Goal: Book appointment/travel/reservation

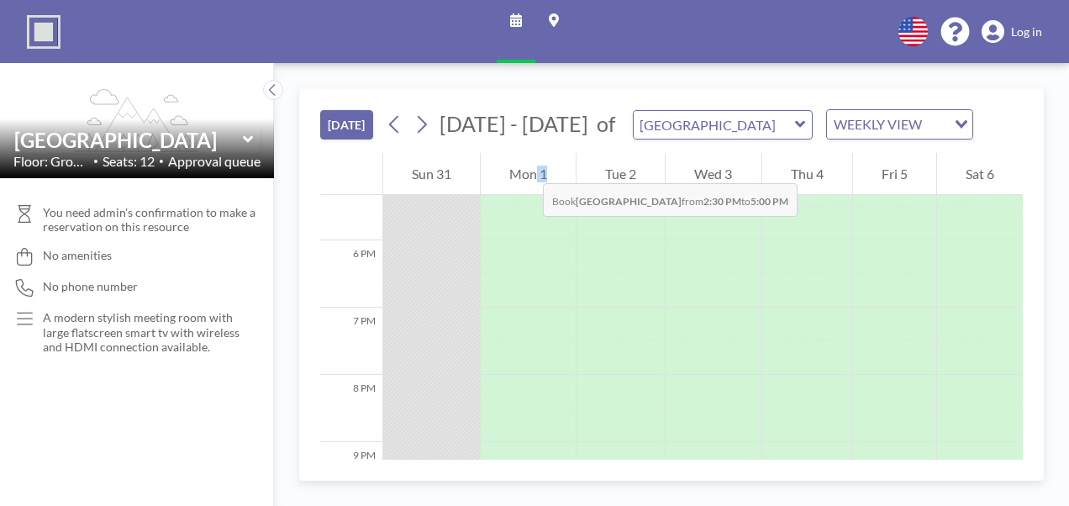
scroll to position [1163, 0]
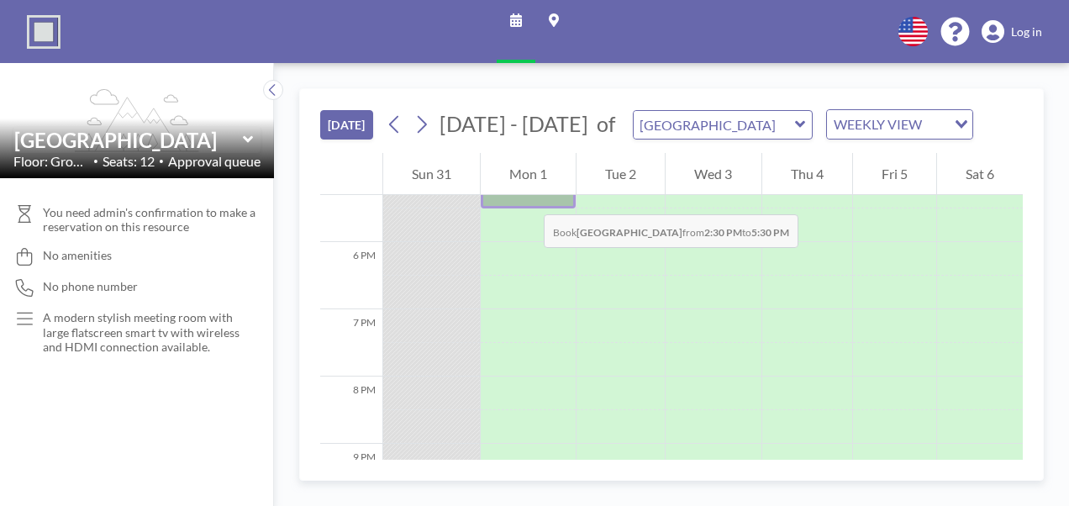
drag, startPoint x: 549, startPoint y: 329, endPoint x: 527, endPoint y: 197, distance: 133.7
click at [527, 197] on div at bounding box center [528, 108] width 95 height 202
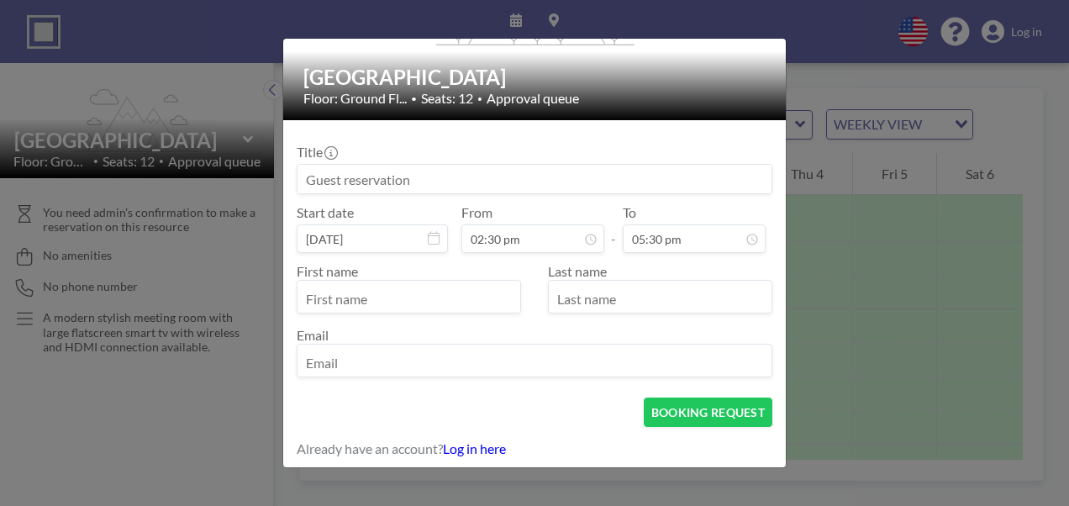
scroll to position [150, 0]
click at [484, 171] on input at bounding box center [534, 179] width 474 height 29
type input "Ltd Sales Training"
type input "[PERSON_NAME]"
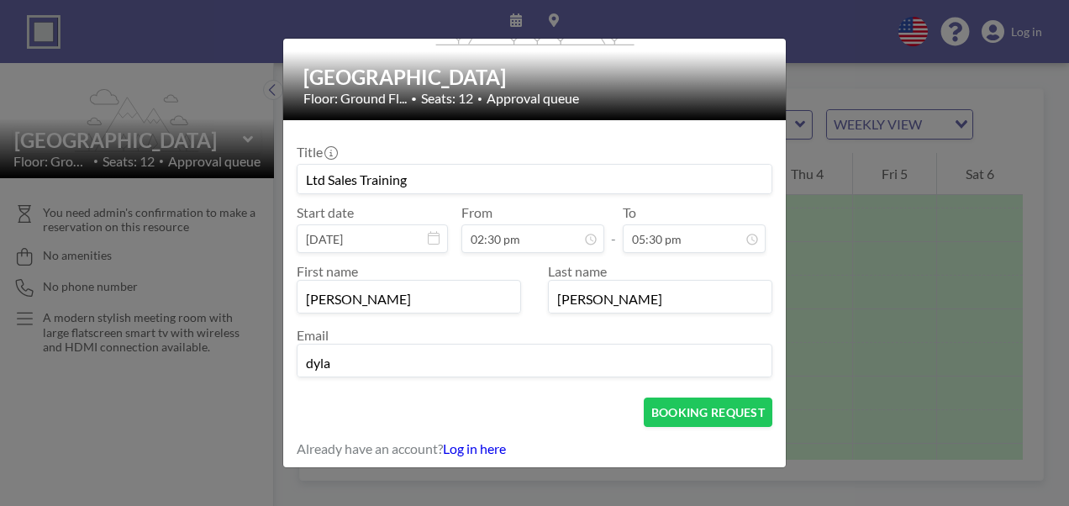
type input "[PERSON_NAME][EMAIL_ADDRESS][PERSON_NAME][DOMAIN_NAME]"
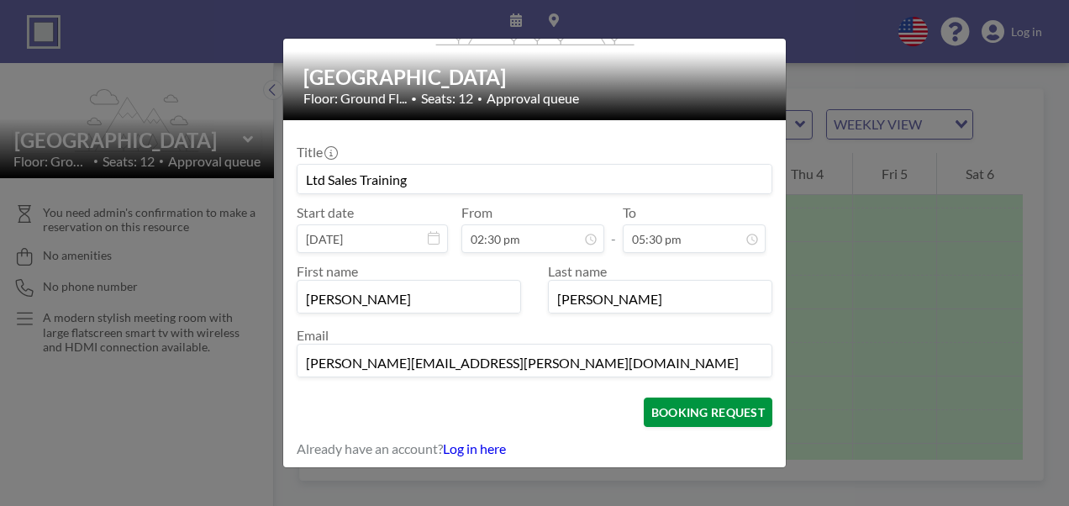
click at [706, 402] on button "BOOKING REQUEST" at bounding box center [708, 411] width 129 height 29
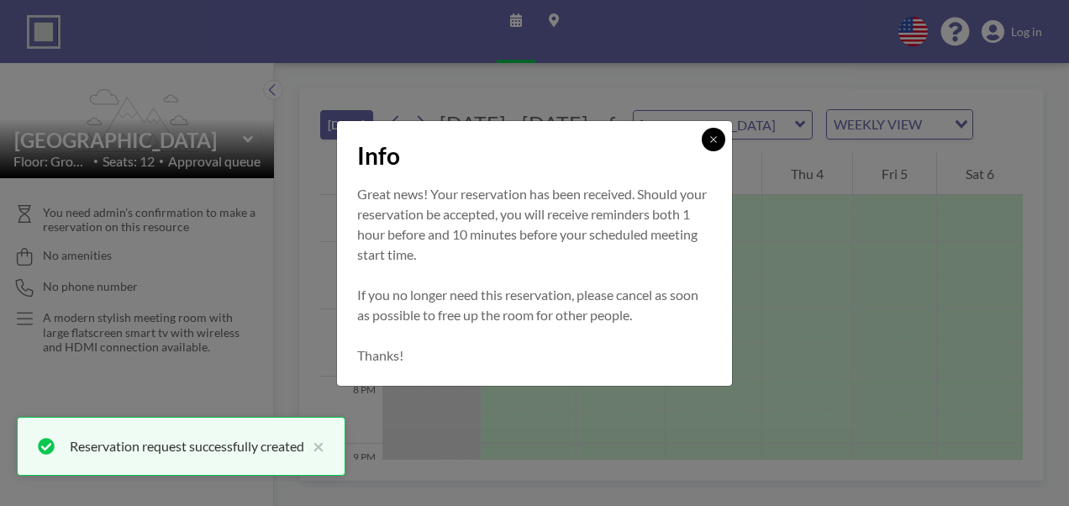
drag, startPoint x: 716, startPoint y: 138, endPoint x: 736, endPoint y: 153, distance: 25.2
click at [717, 139] on icon at bounding box center [713, 139] width 10 height 10
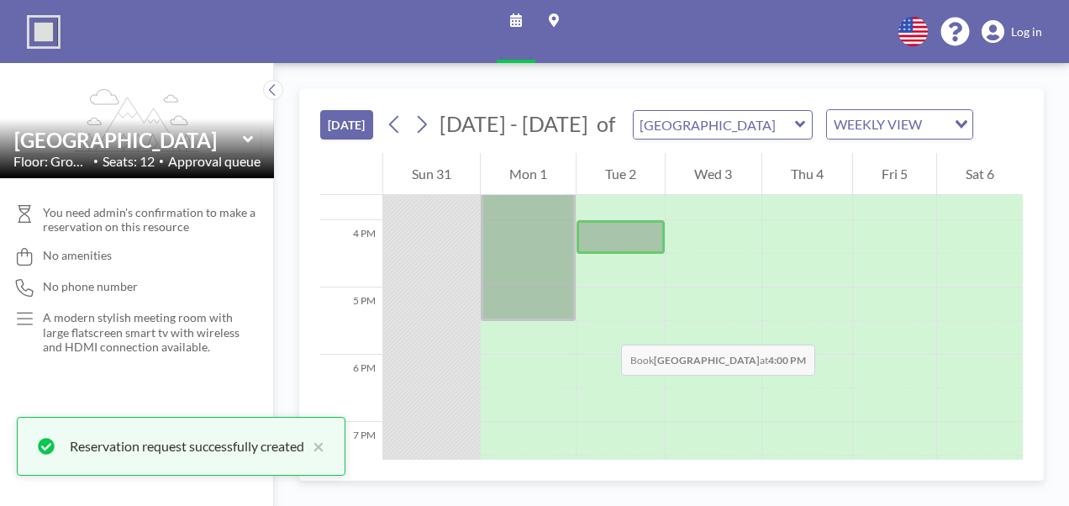
scroll to position [1050, 0]
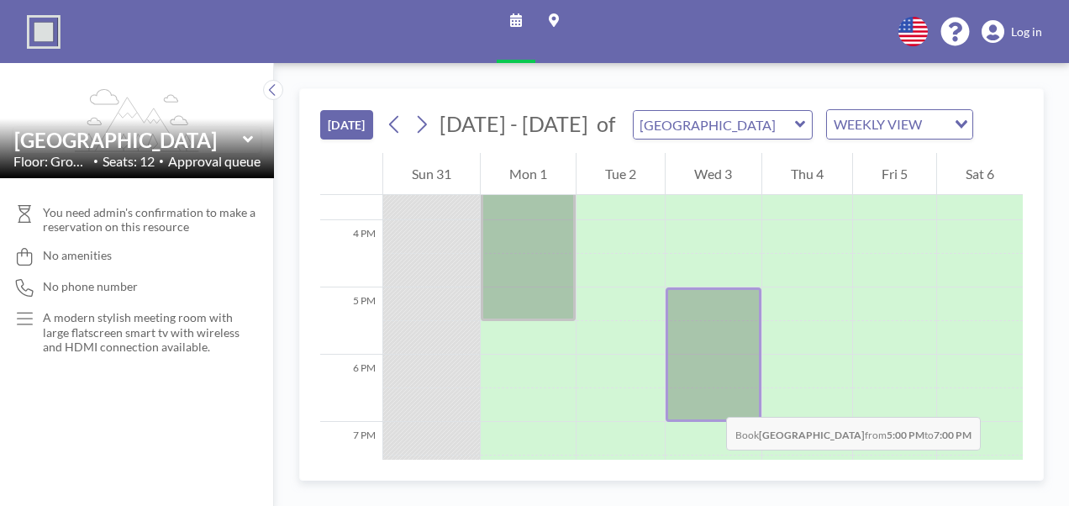
drag, startPoint x: 704, startPoint y: 302, endPoint x: 709, endPoint y: 400, distance: 98.4
click at [709, 400] on div at bounding box center [712, 354] width 95 height 134
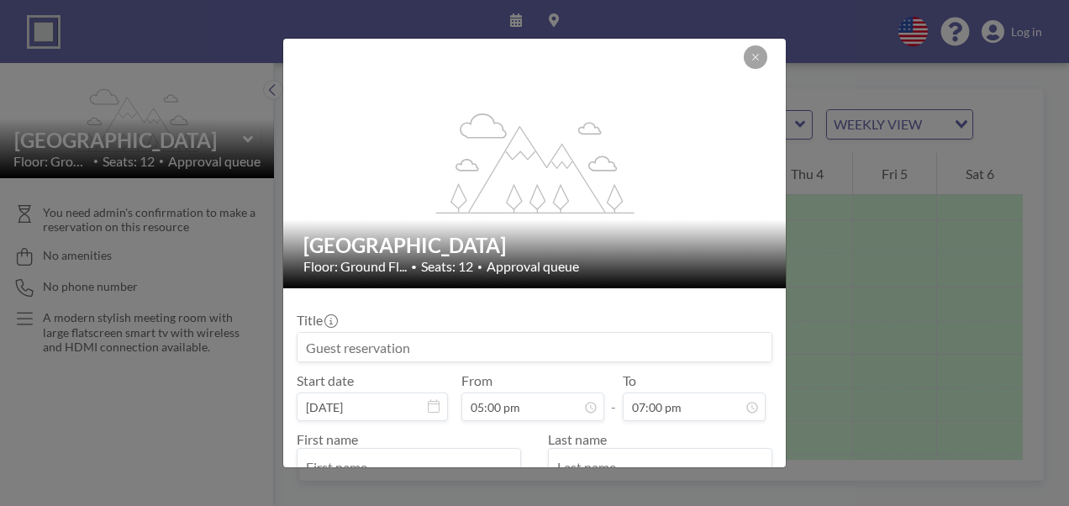
scroll to position [1017, 0]
click at [503, 356] on input at bounding box center [534, 347] width 474 height 29
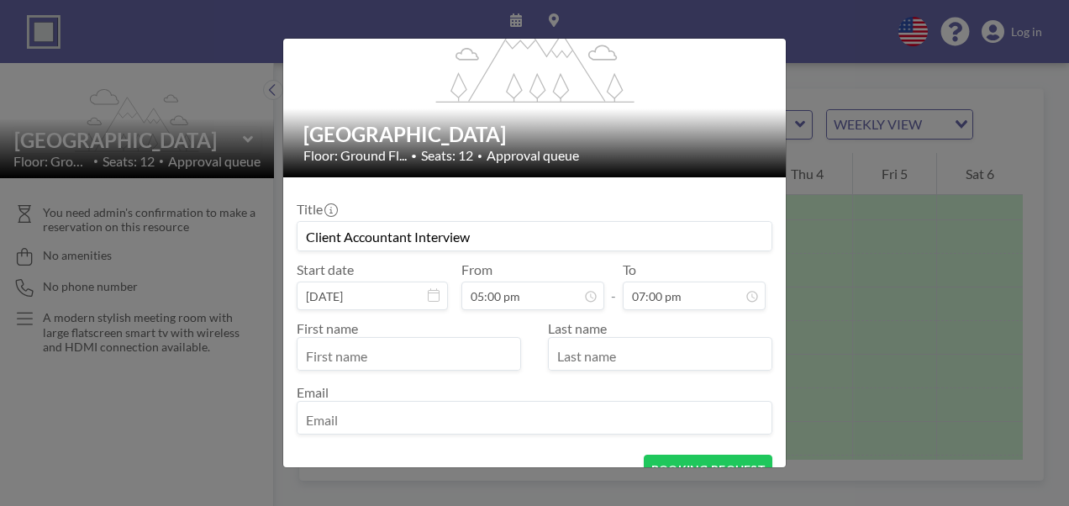
scroll to position [112, 0]
type input "Client Accountant Interview"
click at [453, 358] on input "text" at bounding box center [408, 354] width 223 height 29
type input "[PERSON_NAME]"
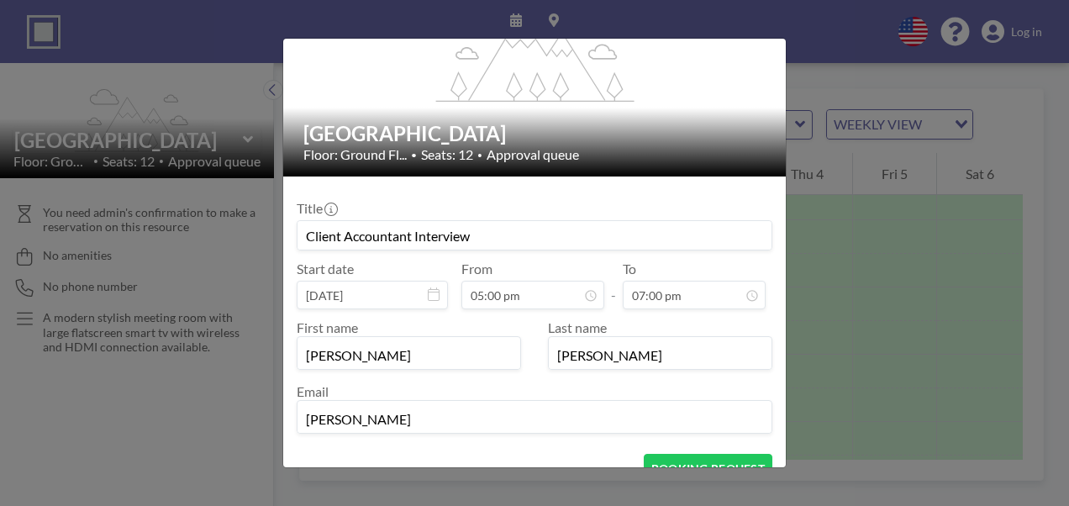
type input "[PERSON_NAME][EMAIL_ADDRESS][PERSON_NAME][DOMAIN_NAME]"
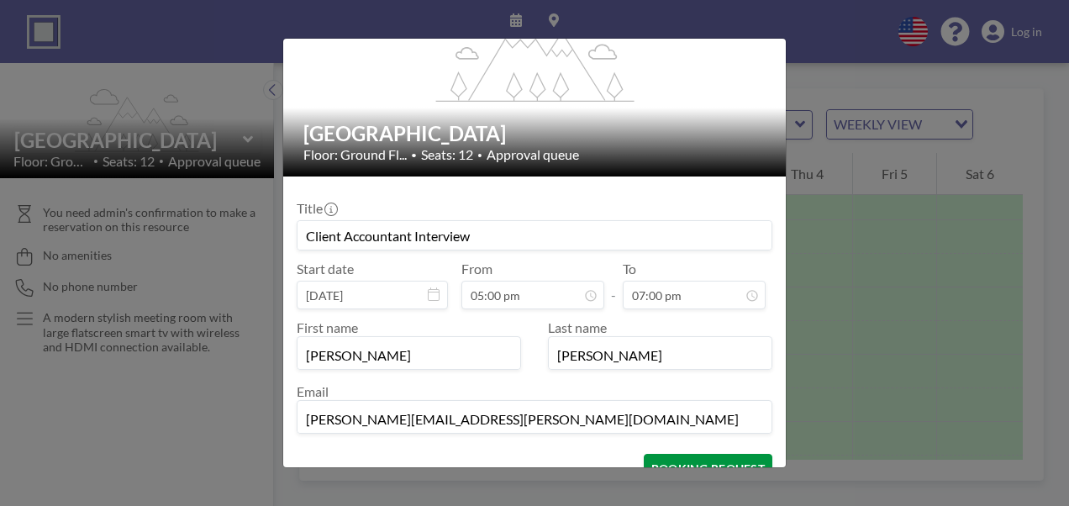
click at [652, 462] on button "BOOKING REQUEST" at bounding box center [708, 468] width 129 height 29
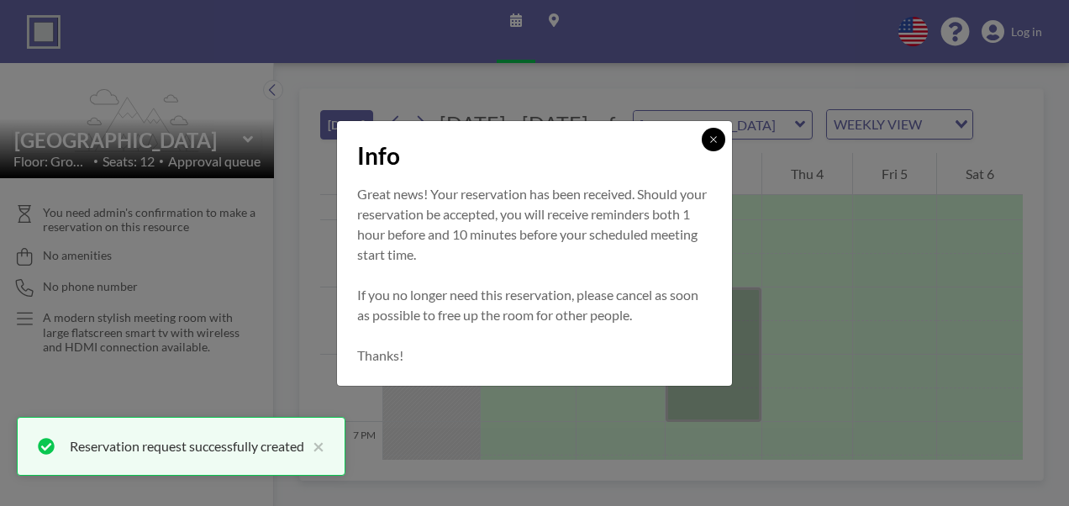
click at [711, 134] on icon at bounding box center [713, 139] width 10 height 10
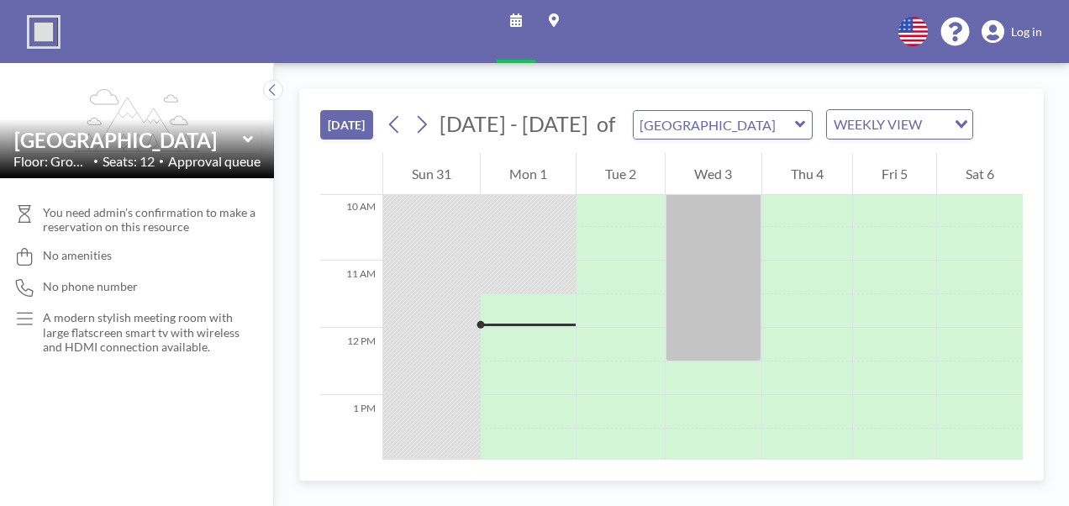
scroll to position [714, 0]
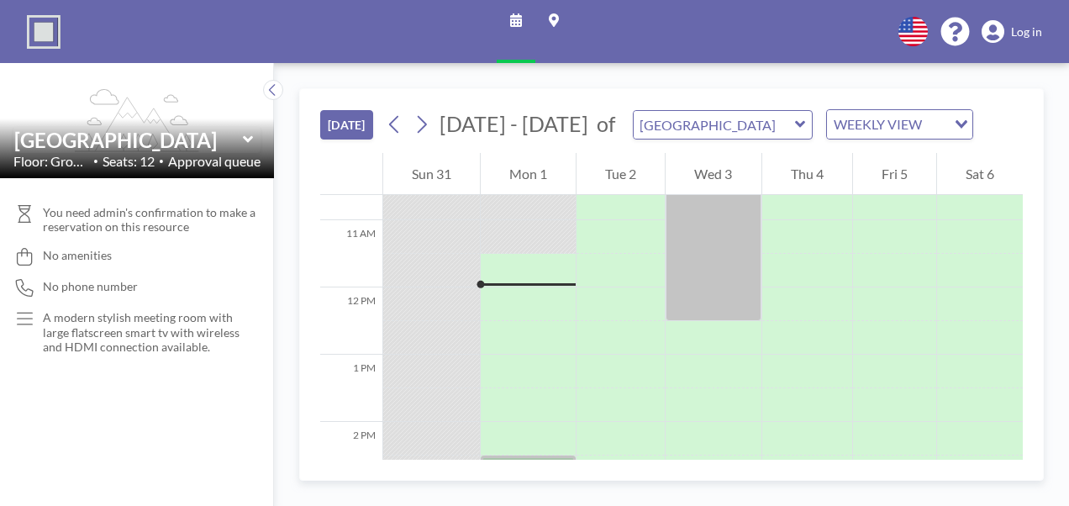
click at [539, 242] on div at bounding box center [528, 237] width 95 height 34
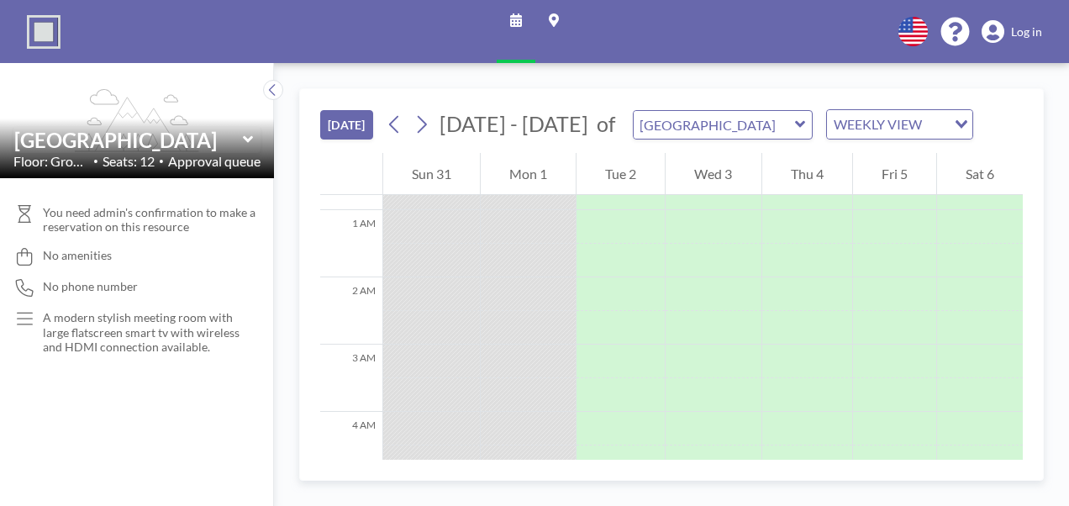
scroll to position [42, 0]
drag, startPoint x: 517, startPoint y: 322, endPoint x: 503, endPoint y: 318, distance: 14.1
click at [503, 318] on div at bounding box center [528, 304] width 95 height 34
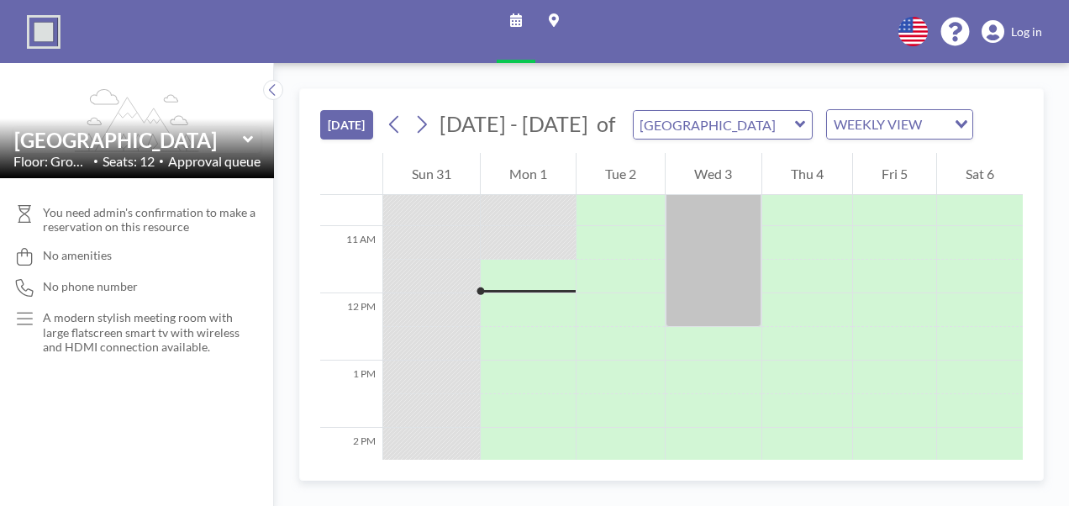
scroll to position [714, 0]
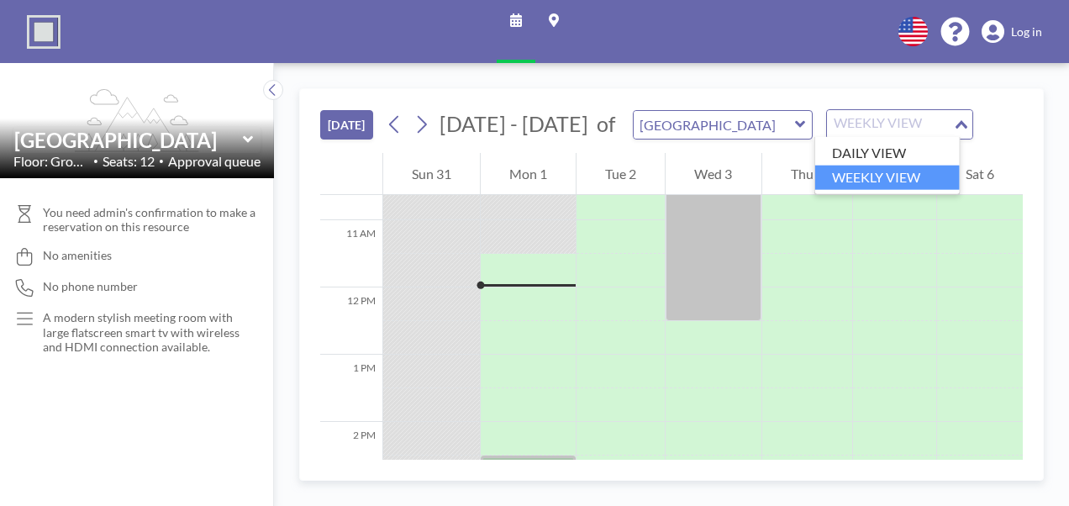
click at [879, 124] on div "WEEKLY VIEW" at bounding box center [890, 122] width 126 height 25
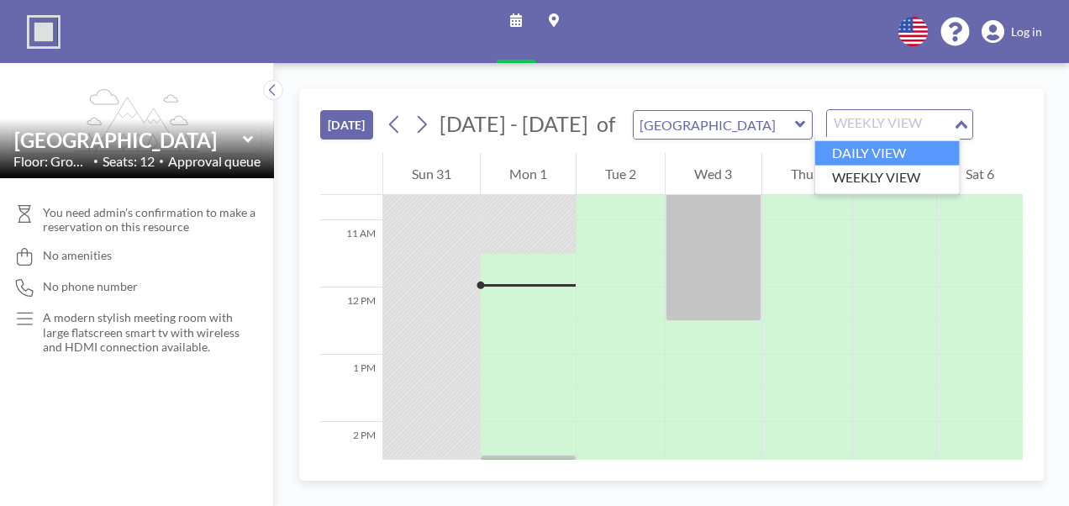
click at [878, 141] on li "DAILY VIEW" at bounding box center [887, 153] width 144 height 24
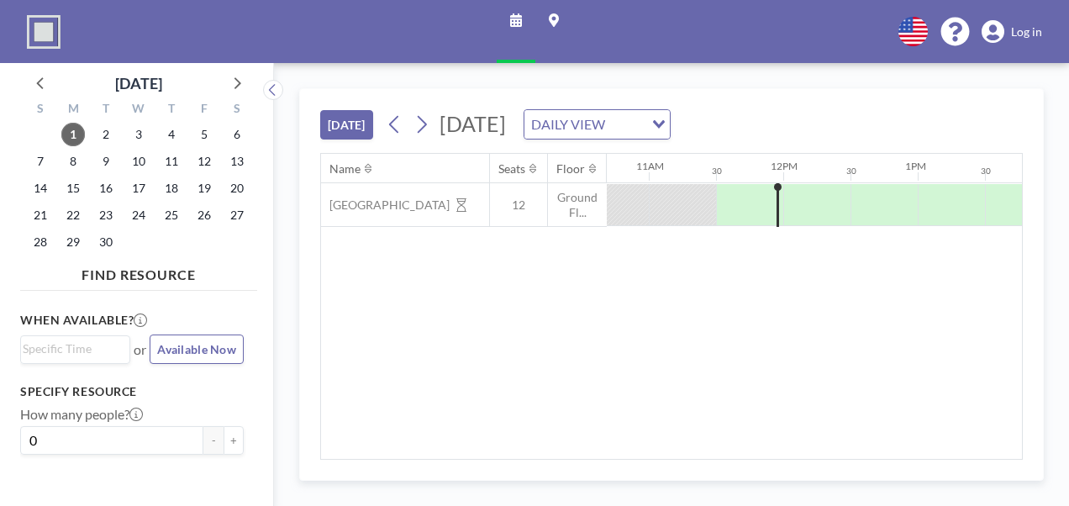
scroll to position [0, 1479]
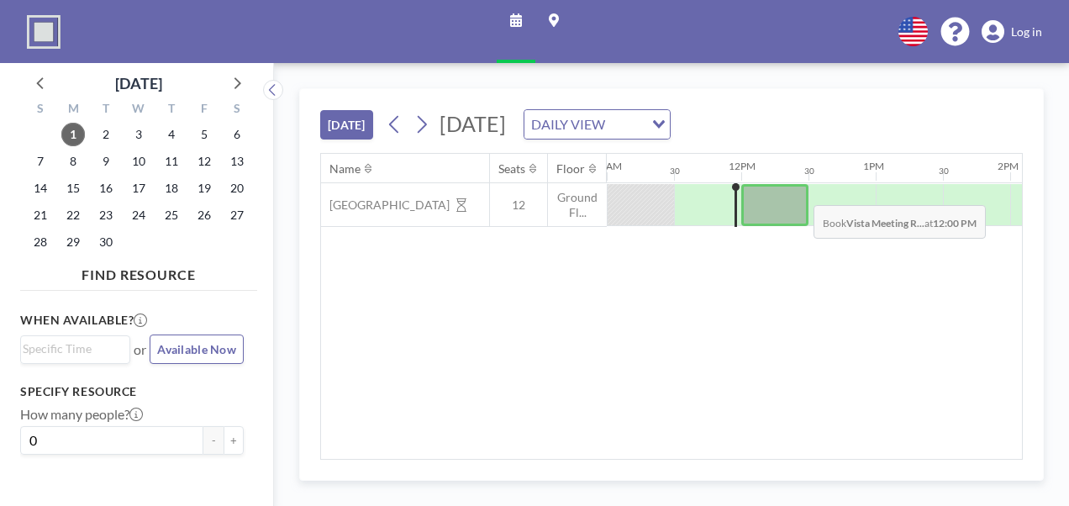
drag, startPoint x: 703, startPoint y: 192, endPoint x: 755, endPoint y: 192, distance: 52.1
click at [800, 191] on div at bounding box center [741, 205] width 3226 height 44
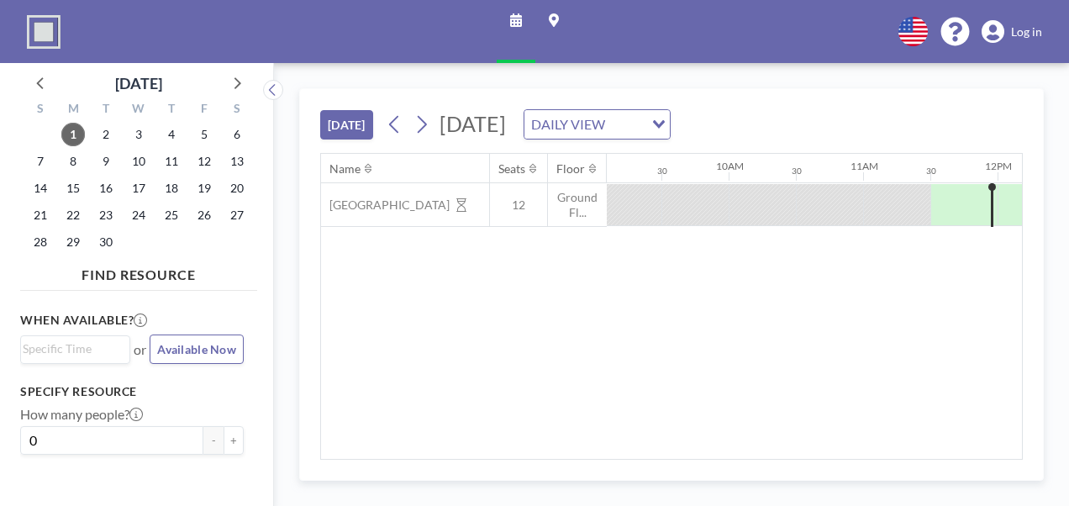
scroll to position [0, 1225]
